Goal: Information Seeking & Learning: Find specific page/section

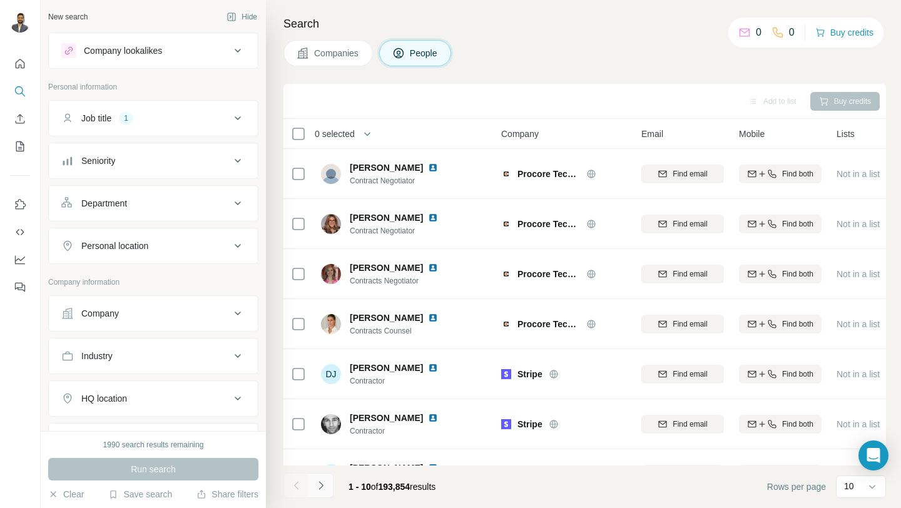
click at [315, 488] on icon "Navigate to next page" at bounding box center [321, 485] width 13 height 13
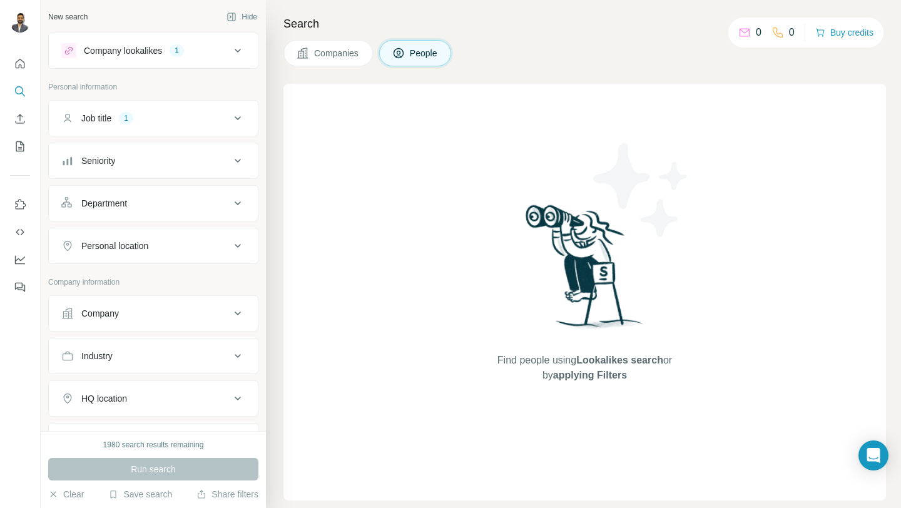
click at [342, 45] on button "Companies" at bounding box center [327, 53] width 89 height 26
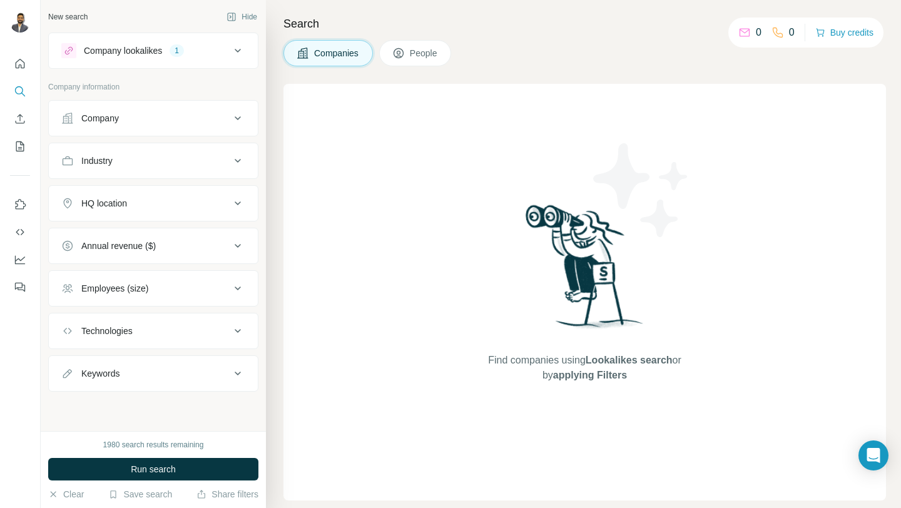
click at [419, 53] on span "People" at bounding box center [424, 53] width 29 height 13
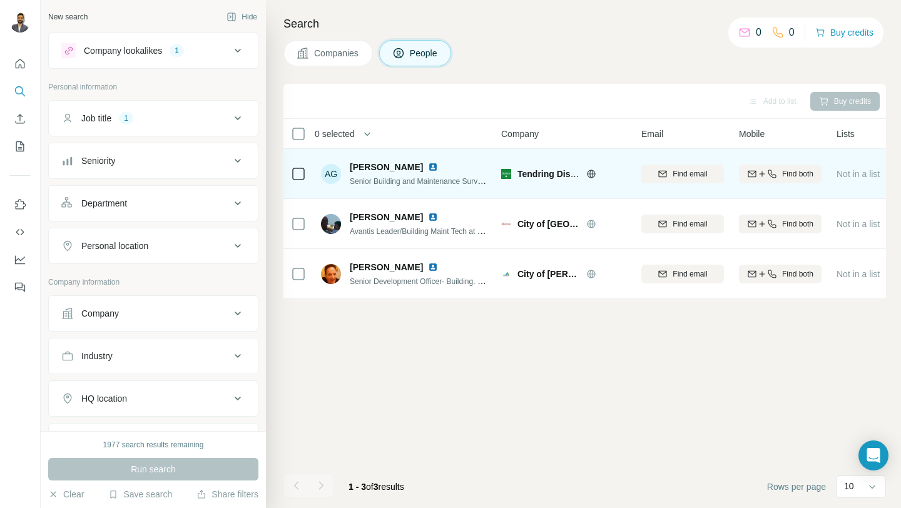
click at [428, 166] on img at bounding box center [433, 167] width 10 height 10
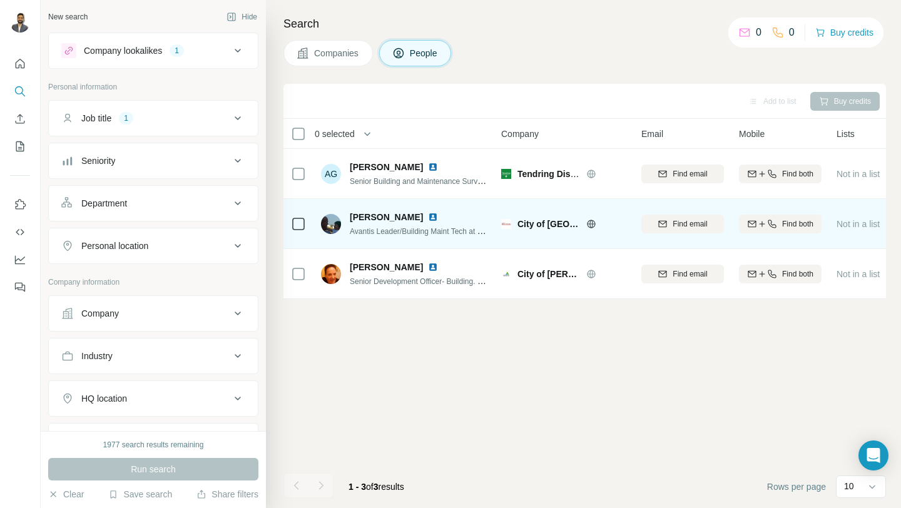
click at [428, 214] on img at bounding box center [433, 217] width 10 height 10
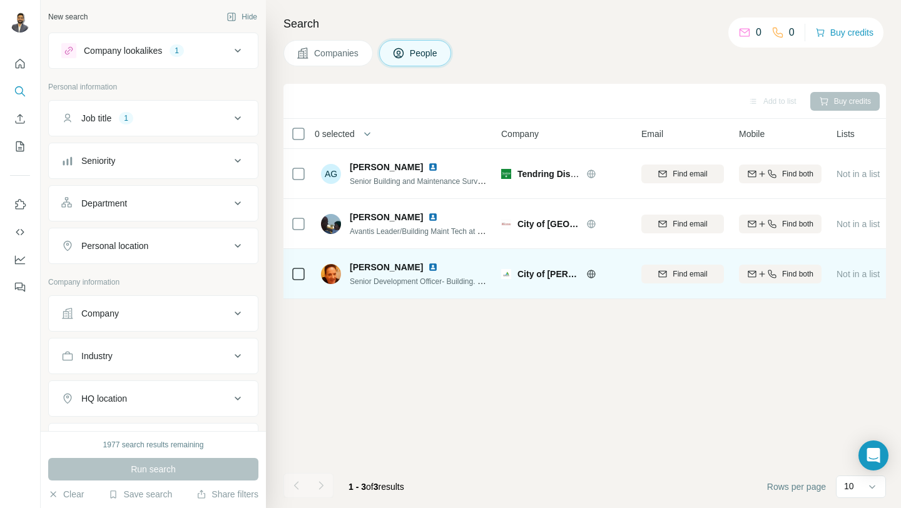
click at [428, 263] on img at bounding box center [433, 267] width 10 height 10
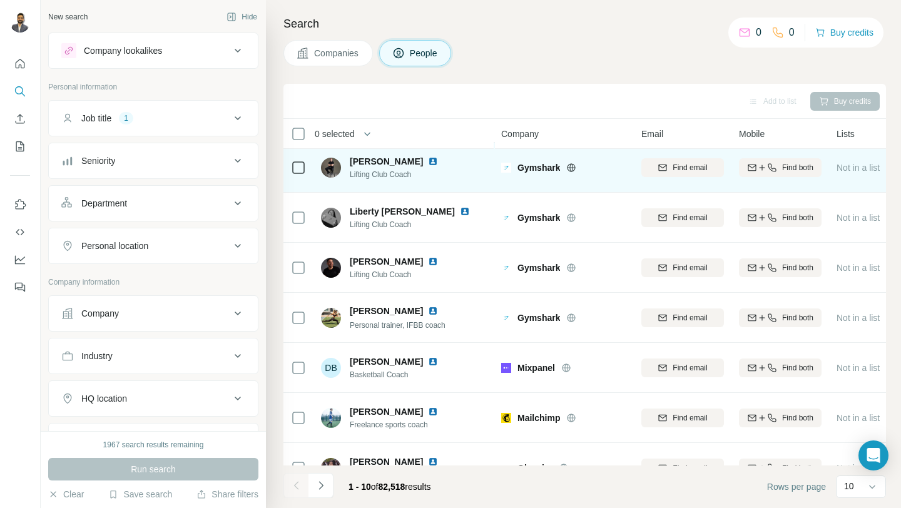
scroll to position [184, 0]
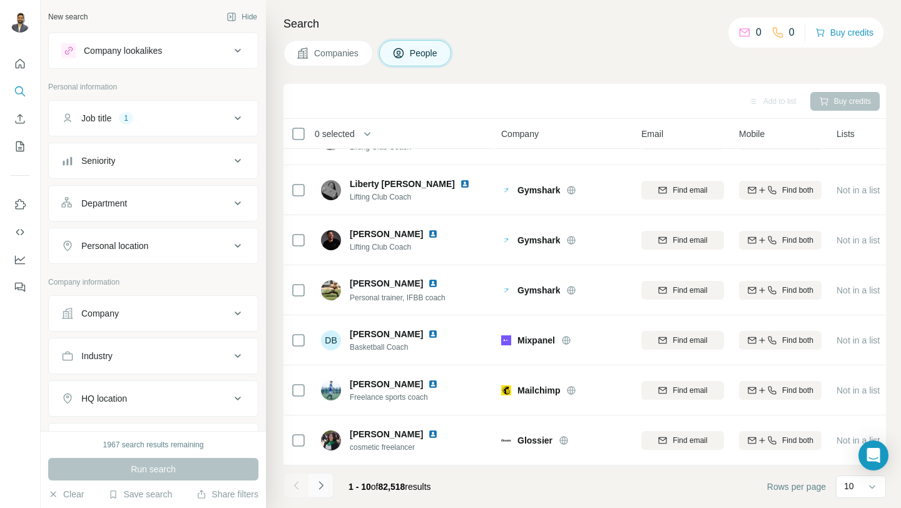
click at [323, 485] on icon "Navigate to next page" at bounding box center [321, 485] width 13 height 13
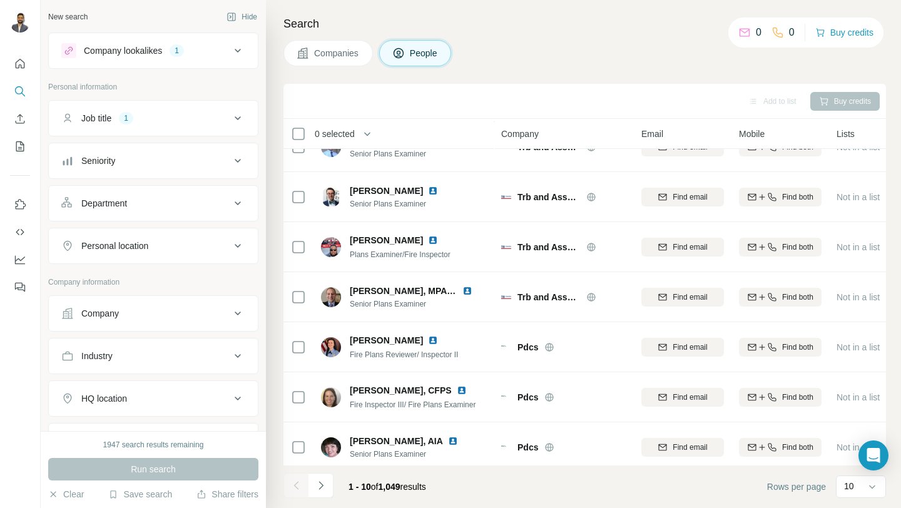
scroll to position [184, 0]
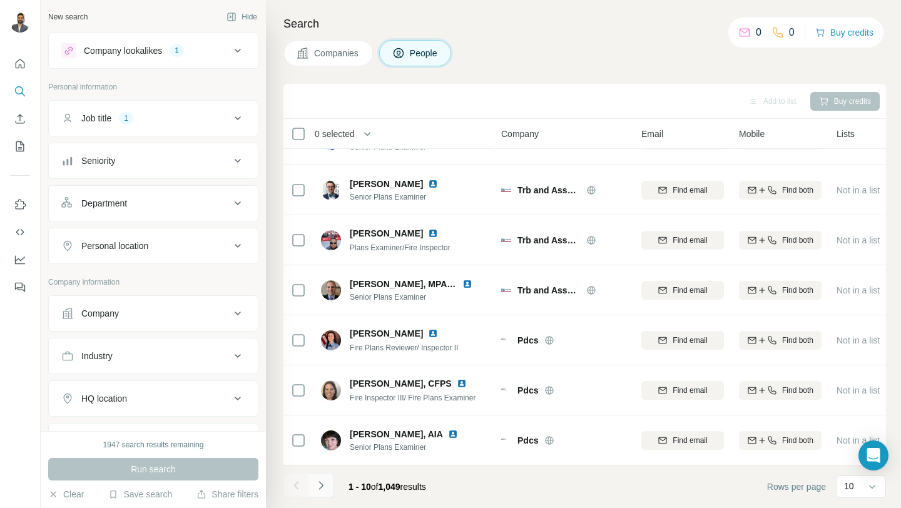
click at [330, 485] on button "Navigate to next page" at bounding box center [320, 485] width 25 height 25
